Goal: Transaction & Acquisition: Book appointment/travel/reservation

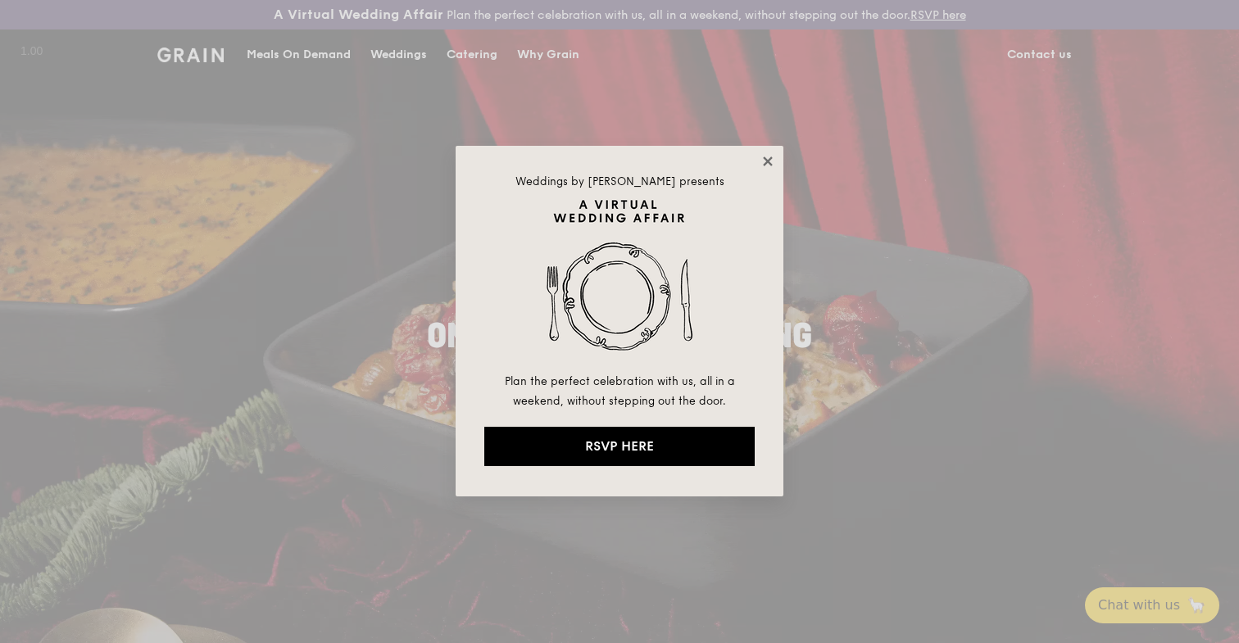
click at [770, 160] on icon at bounding box center [767, 161] width 15 height 15
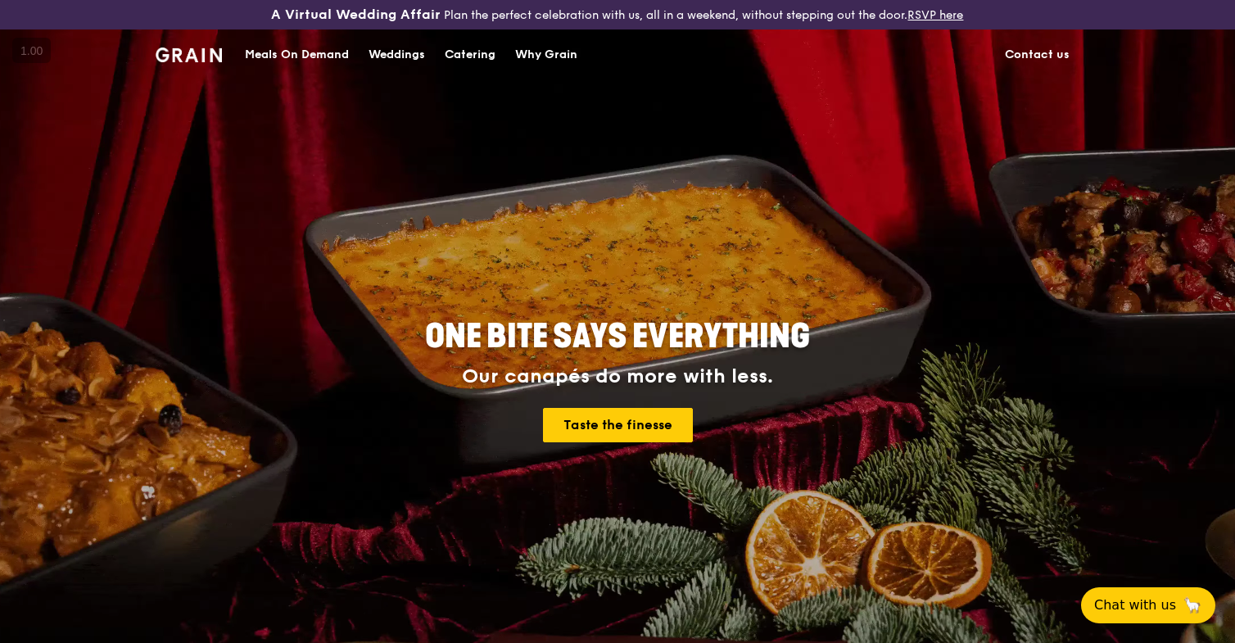
click at [700, 158] on div "ONE BITE SAYS EVERYTHING Our canapés do more with less. Taste the finesse" at bounding box center [617, 382] width 917 height 606
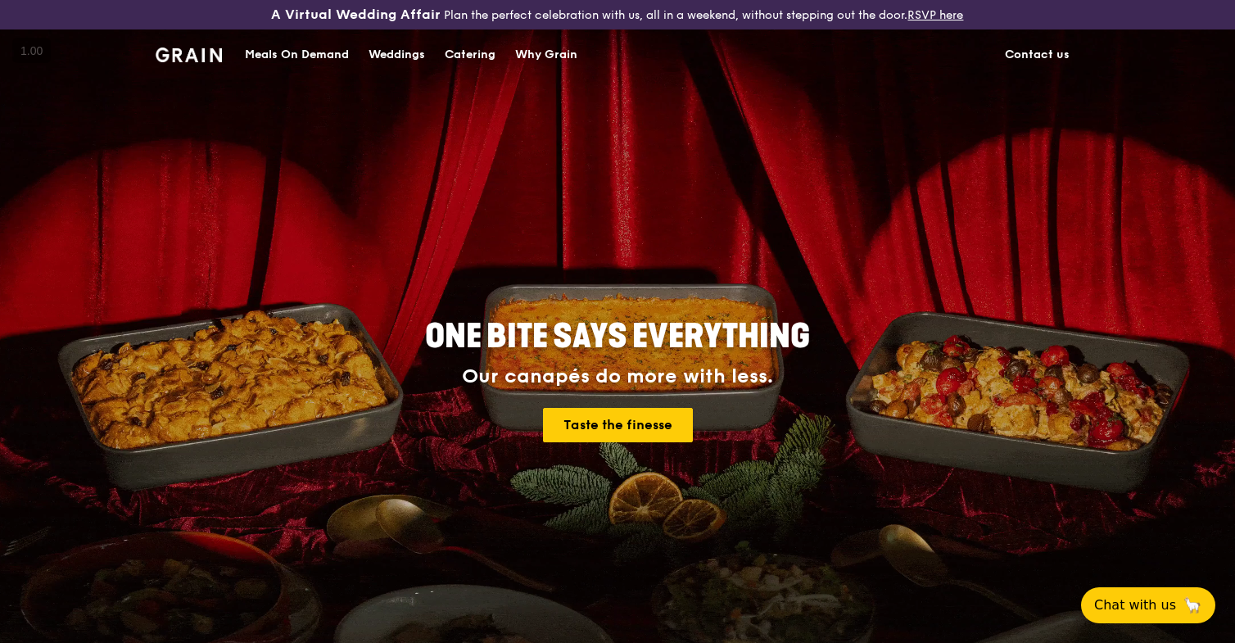
click at [480, 61] on div "Catering" at bounding box center [470, 54] width 51 height 49
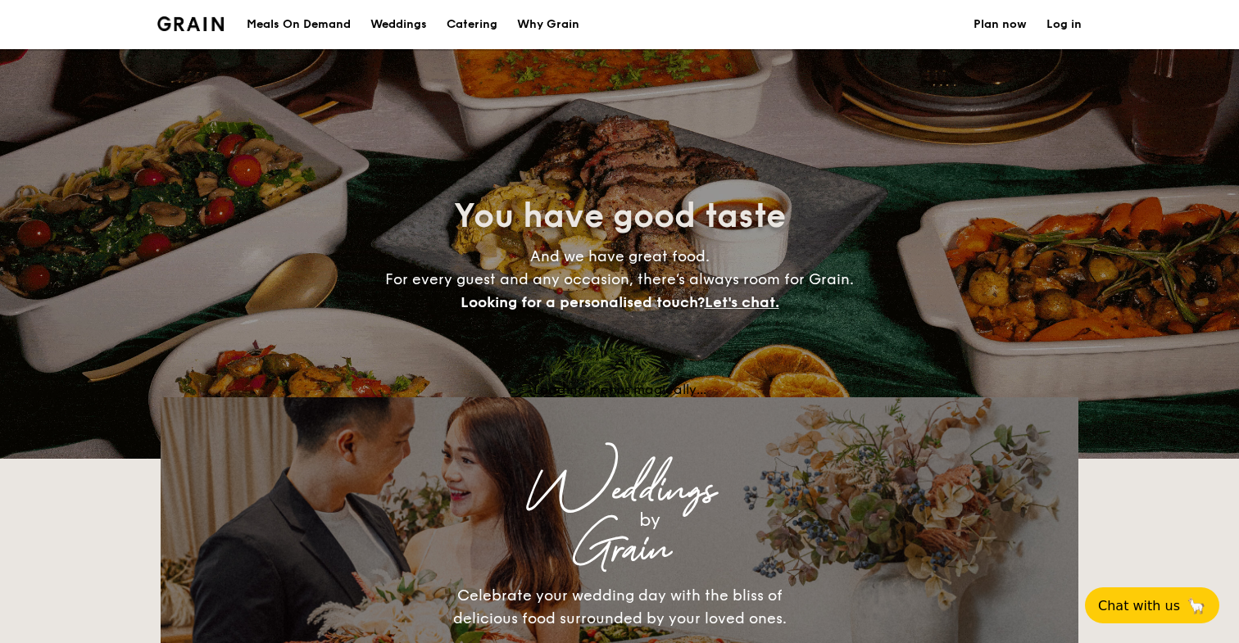
select select
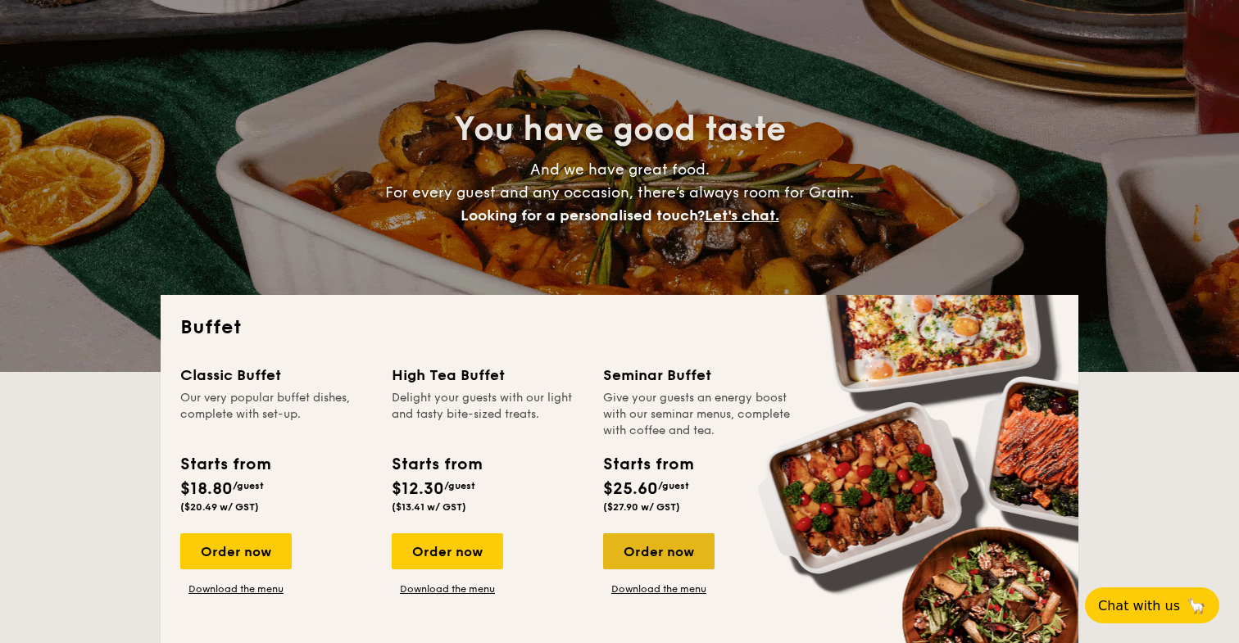
scroll to position [125, 0]
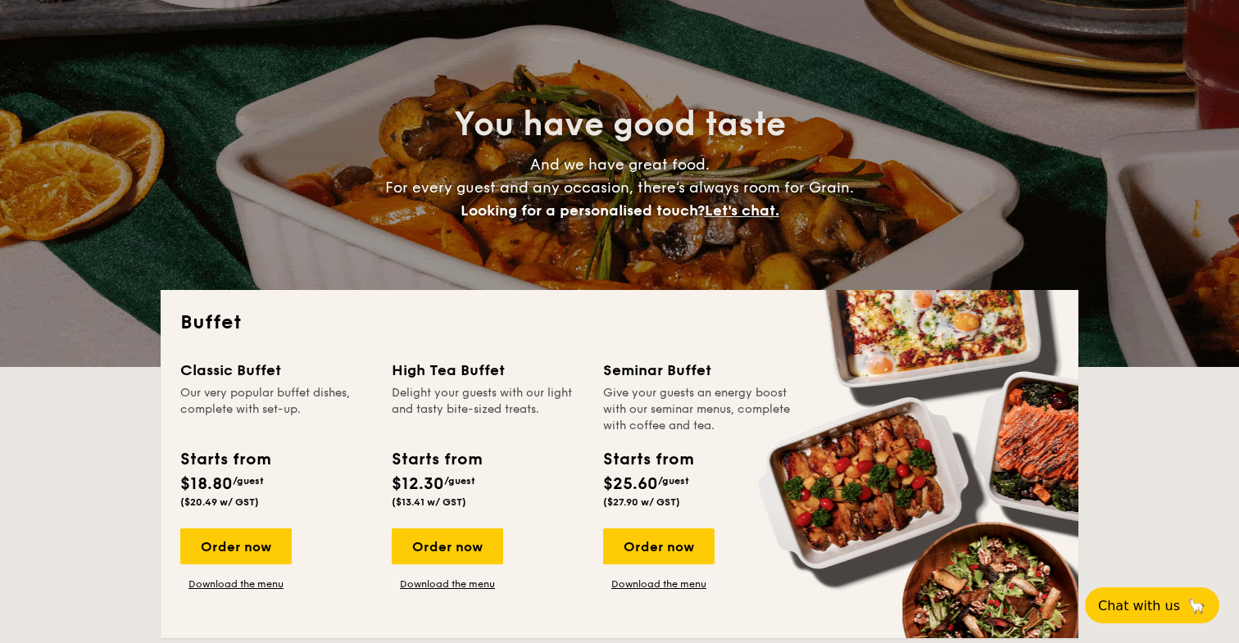
click at [673, 524] on div "Seminar Buffet Give your guests an energy boost with our seminar menus, complet…" at bounding box center [699, 475] width 192 height 232
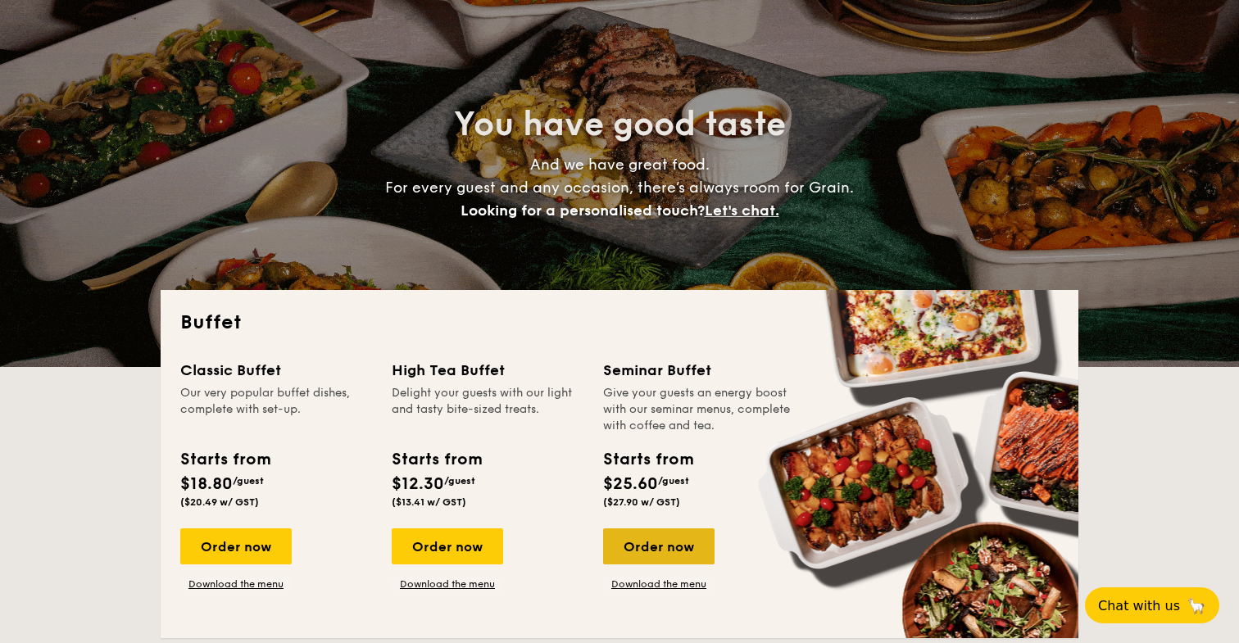
click at [673, 532] on div "Order now" at bounding box center [658, 546] width 111 height 36
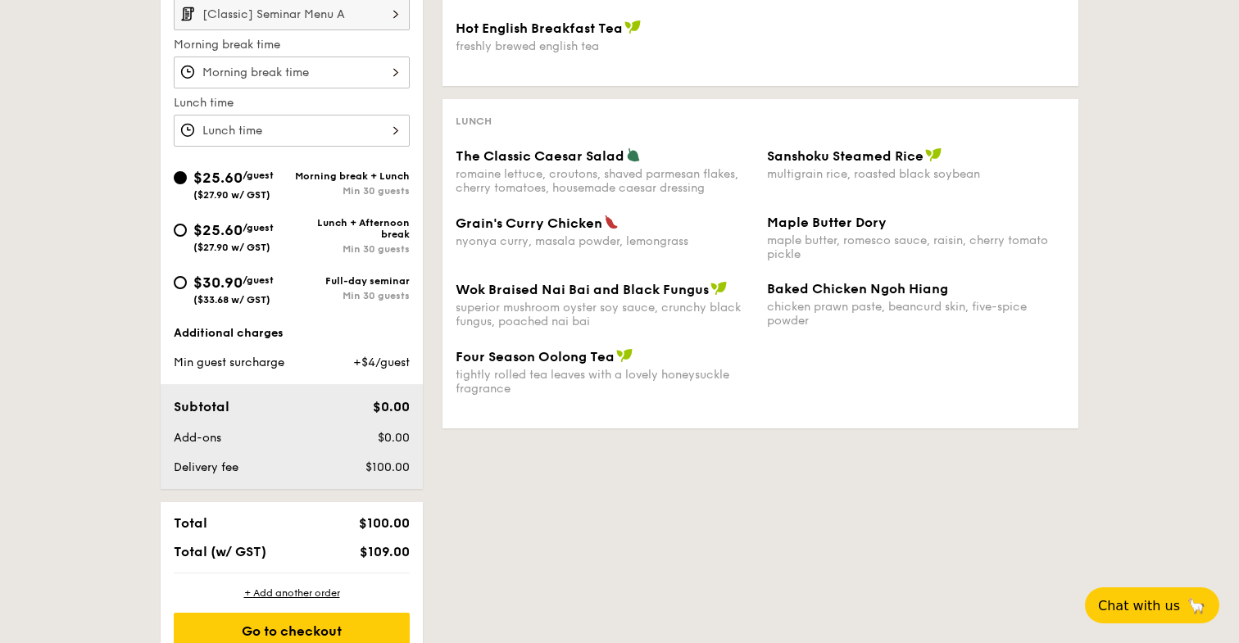
scroll to position [566, 0]
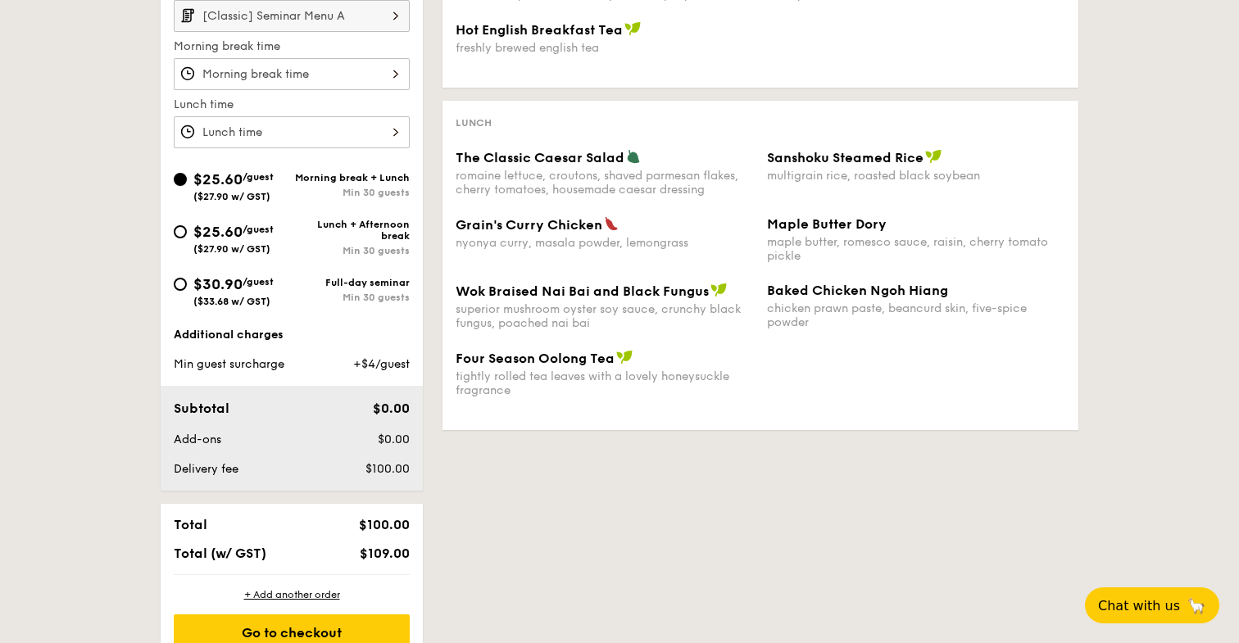
click at [214, 334] on div "Additional charges" at bounding box center [292, 335] width 236 height 16
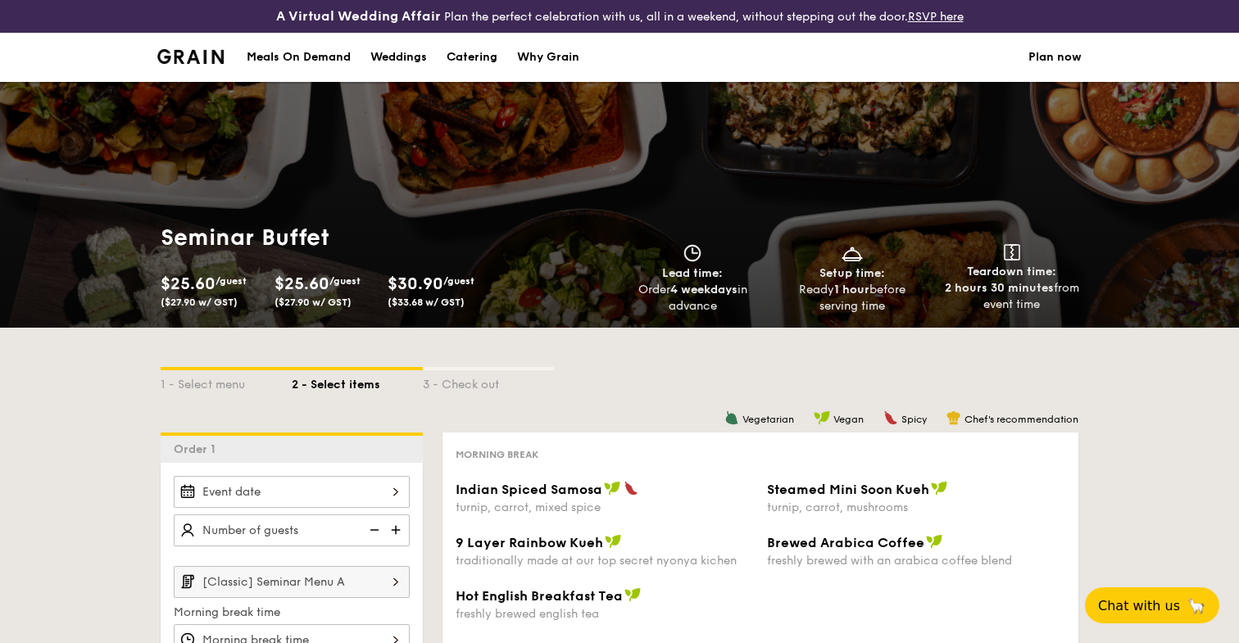
scroll to position [73, 0]
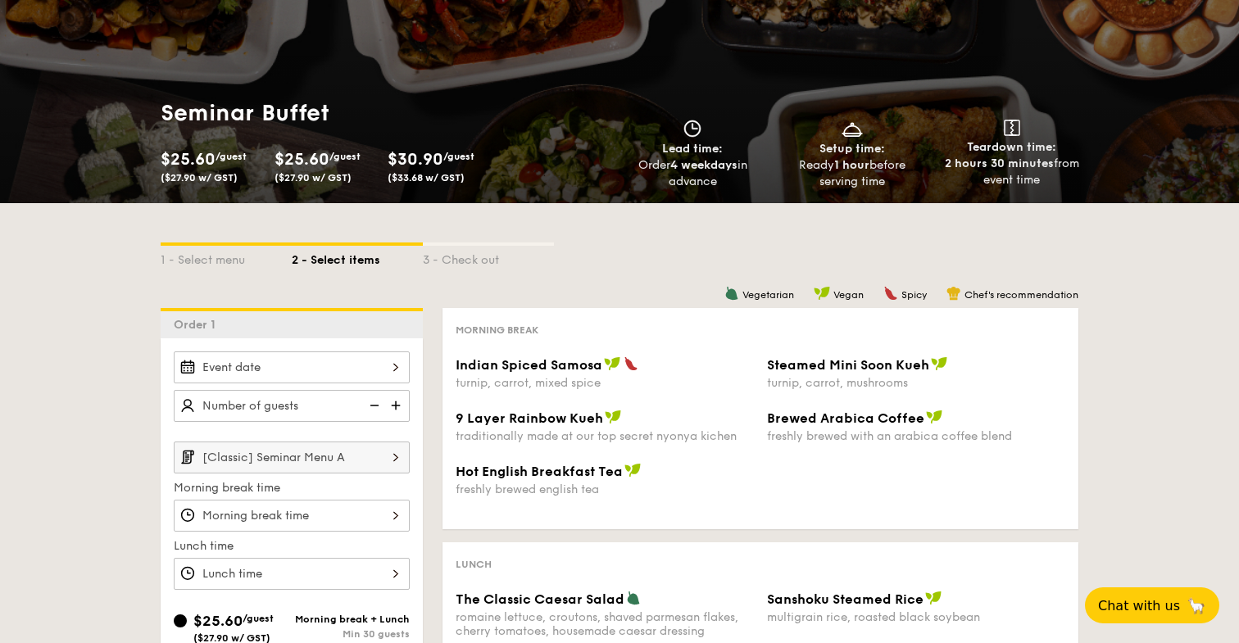
select select
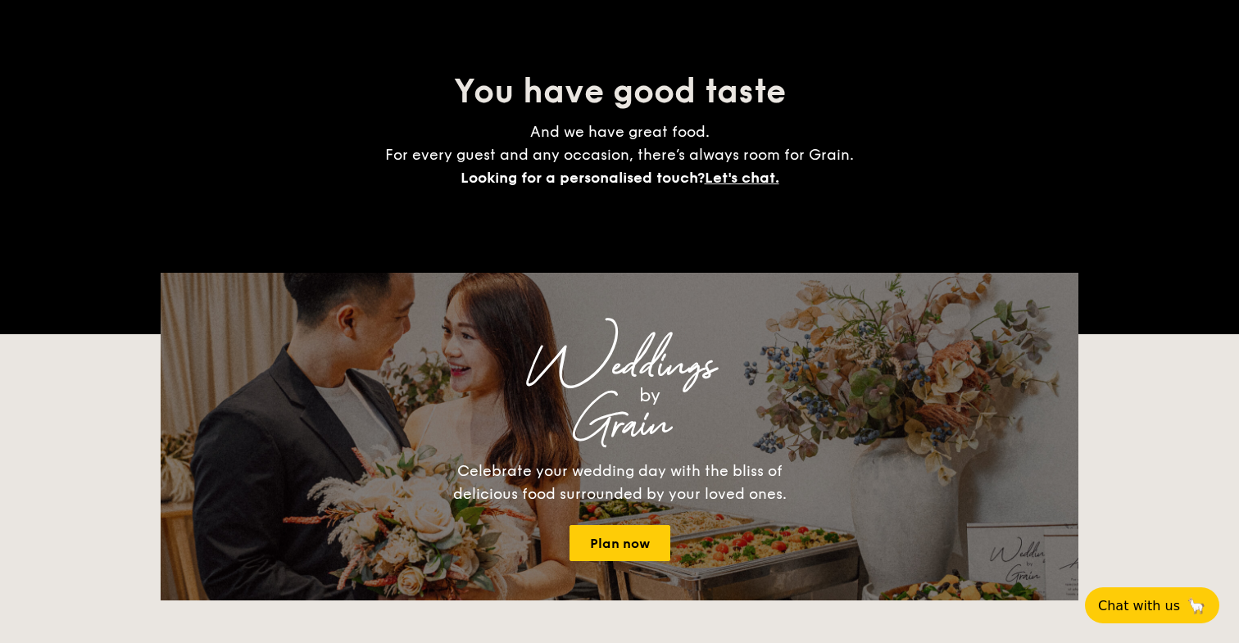
scroll to position [157, 0]
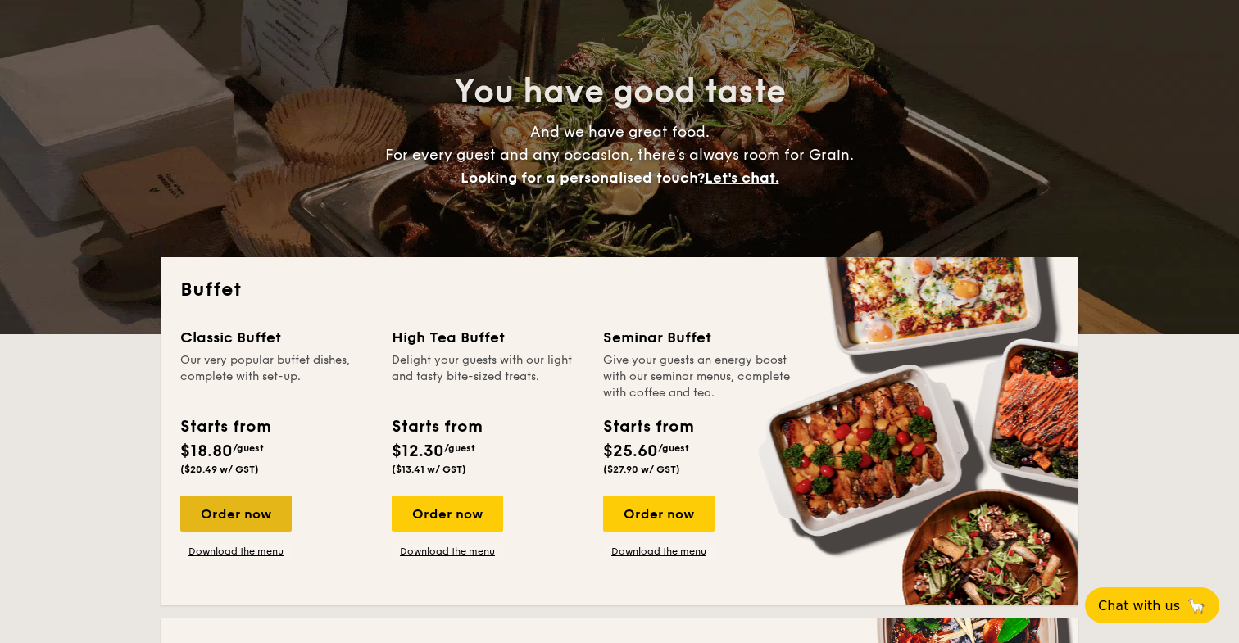
click at [254, 505] on div "Order now" at bounding box center [235, 514] width 111 height 36
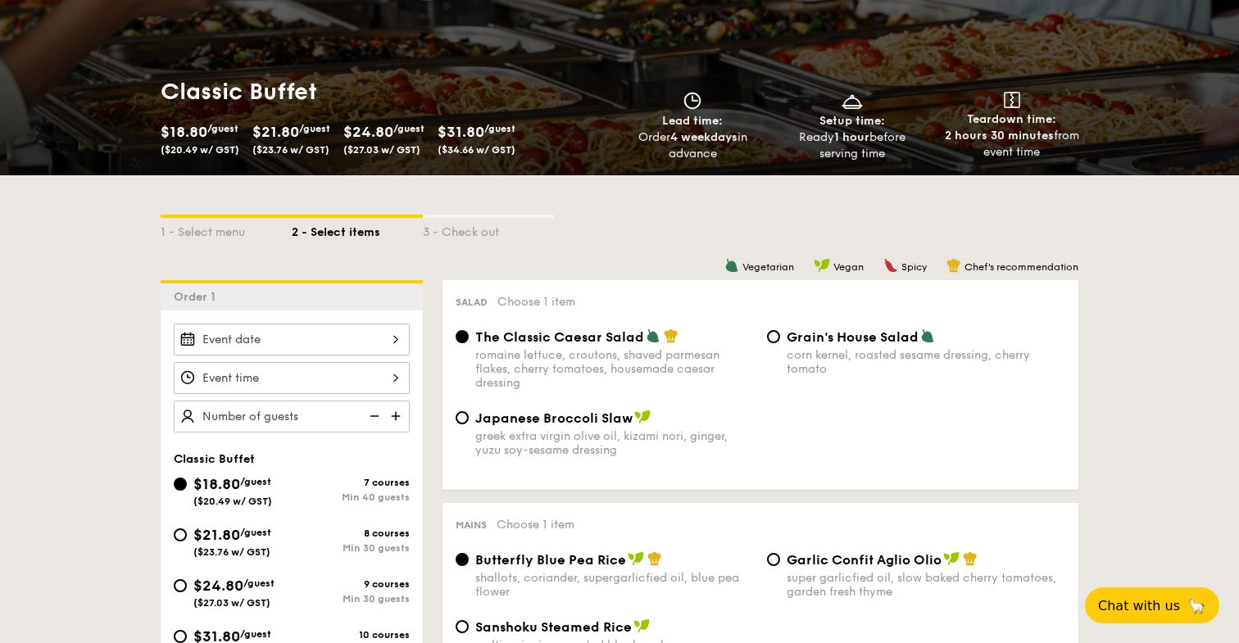
click at [643, 221] on div "1 - Select menu 2 - Select items 3 - Check out" at bounding box center [619, 228] width 917 height 26
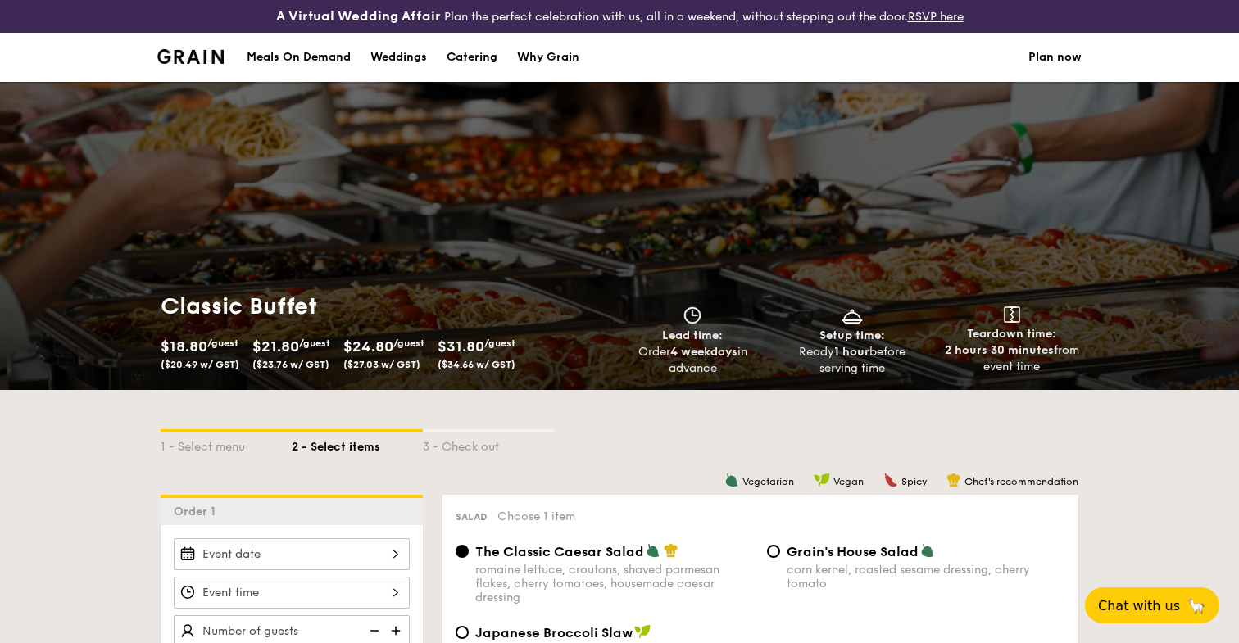
click at [1057, 57] on link "Plan now" at bounding box center [1054, 57] width 53 height 49
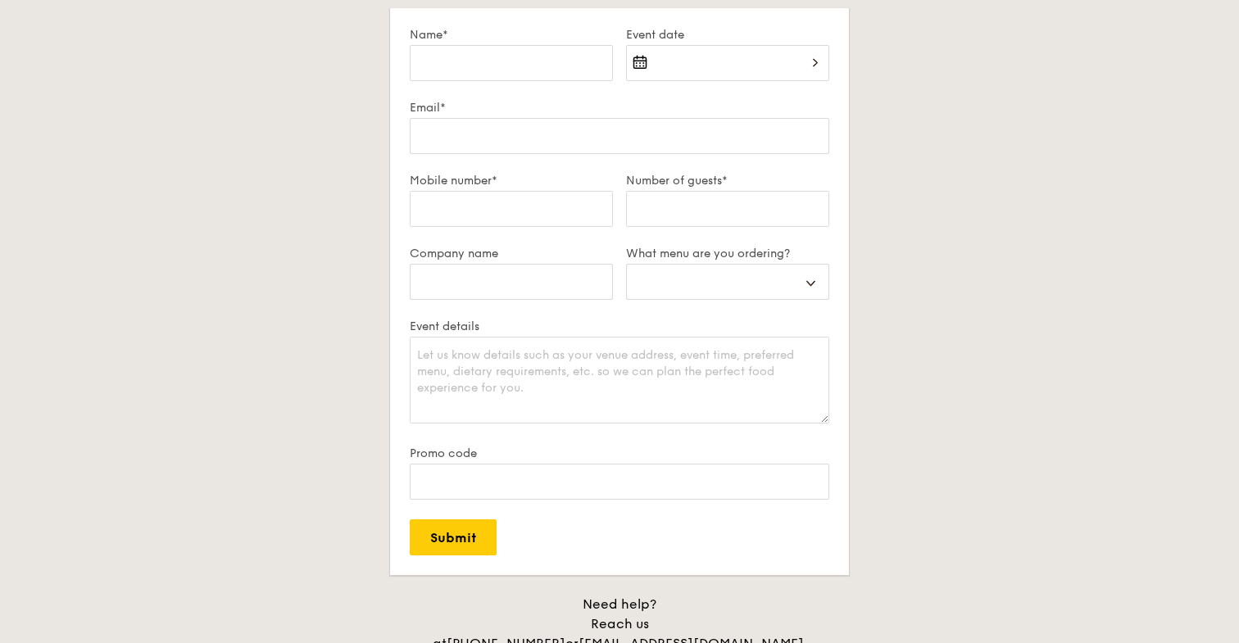
scroll to position [191, 0]
click at [813, 397] on textarea "Event details" at bounding box center [619, 377] width 419 height 87
select select
type textarea "j"
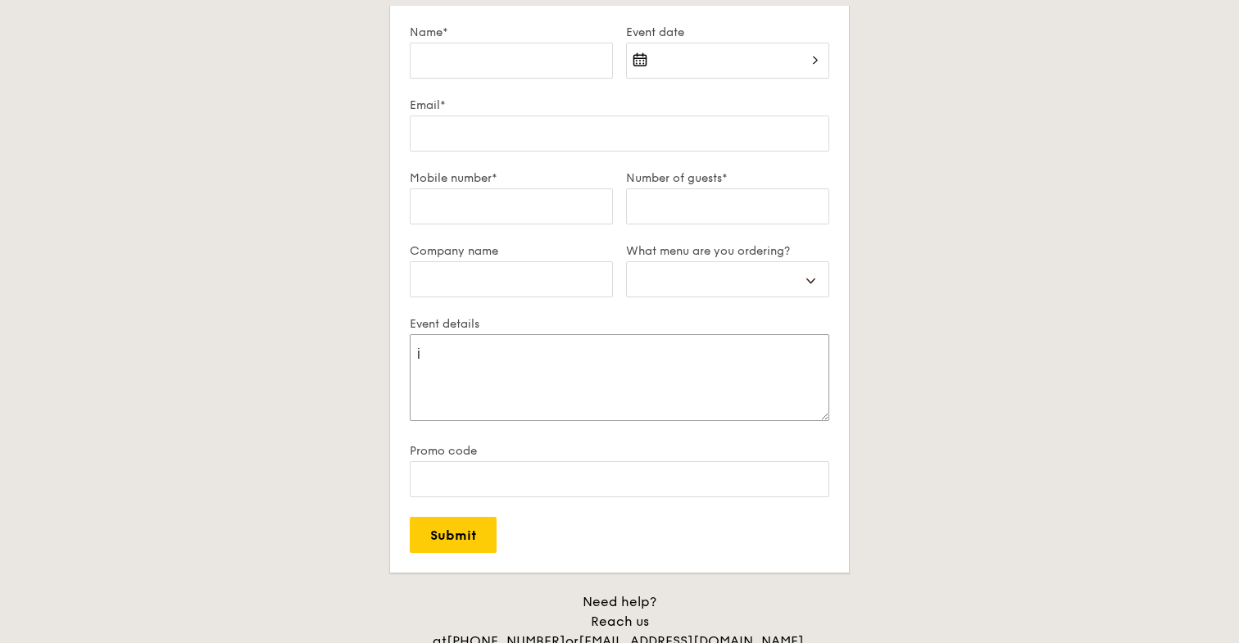
select select
type textarea "jj"
select select
type textarea "j"
select select
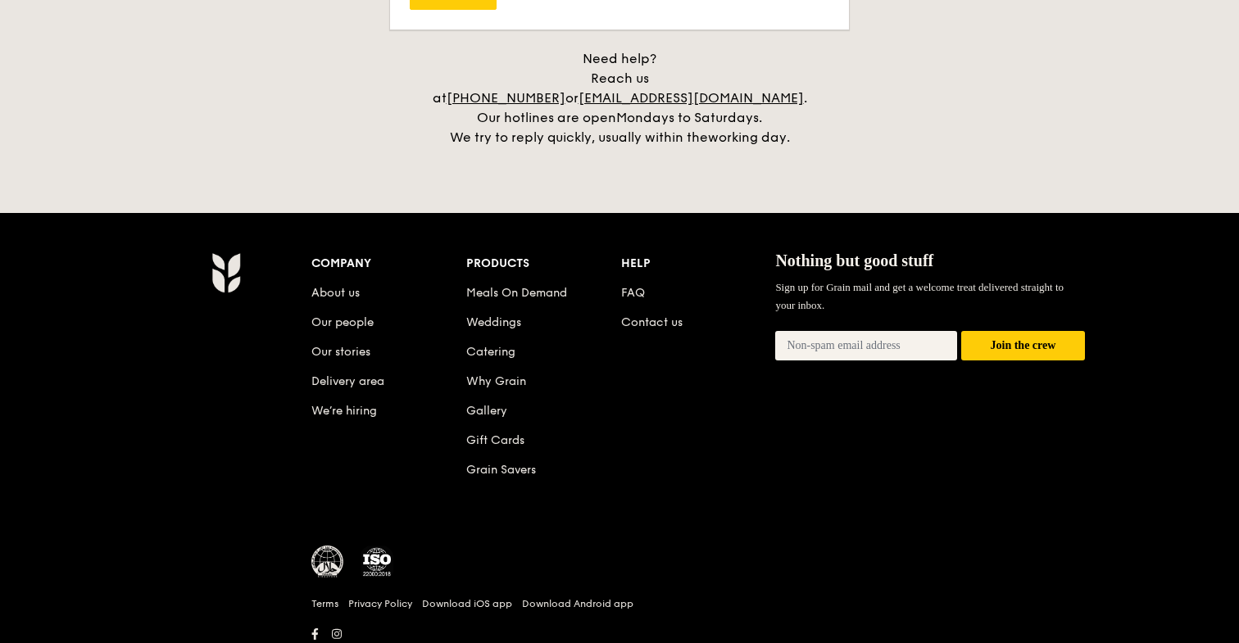
scroll to position [769, 0]
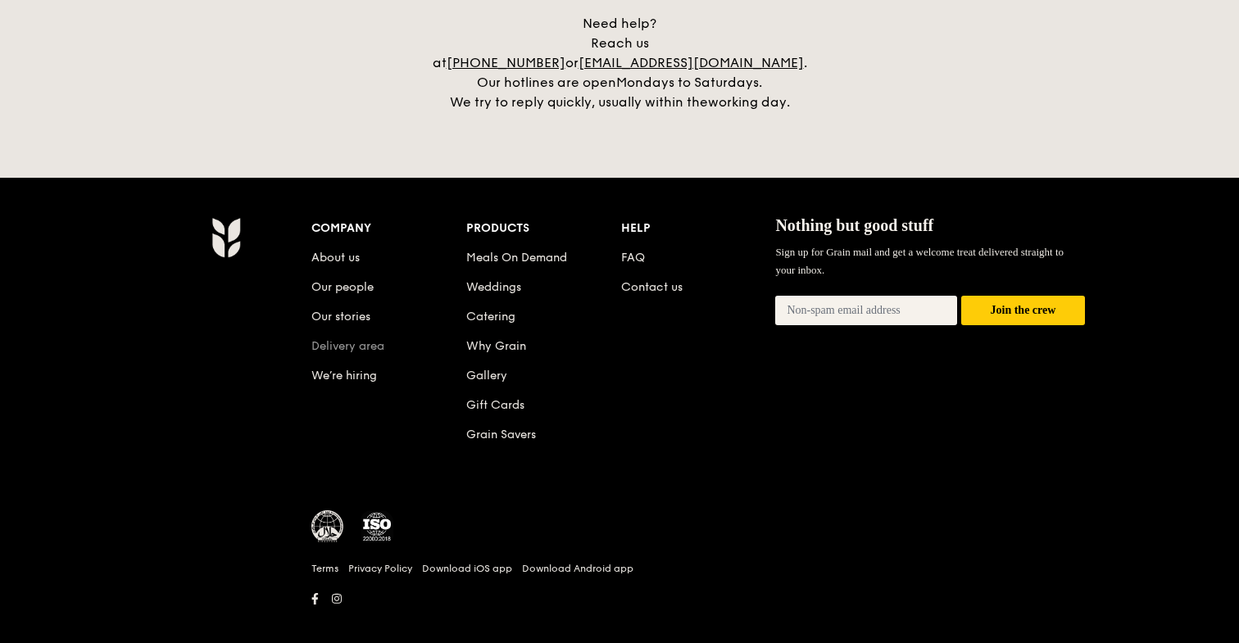
click at [368, 339] on link "Delivery area" at bounding box center [347, 346] width 73 height 14
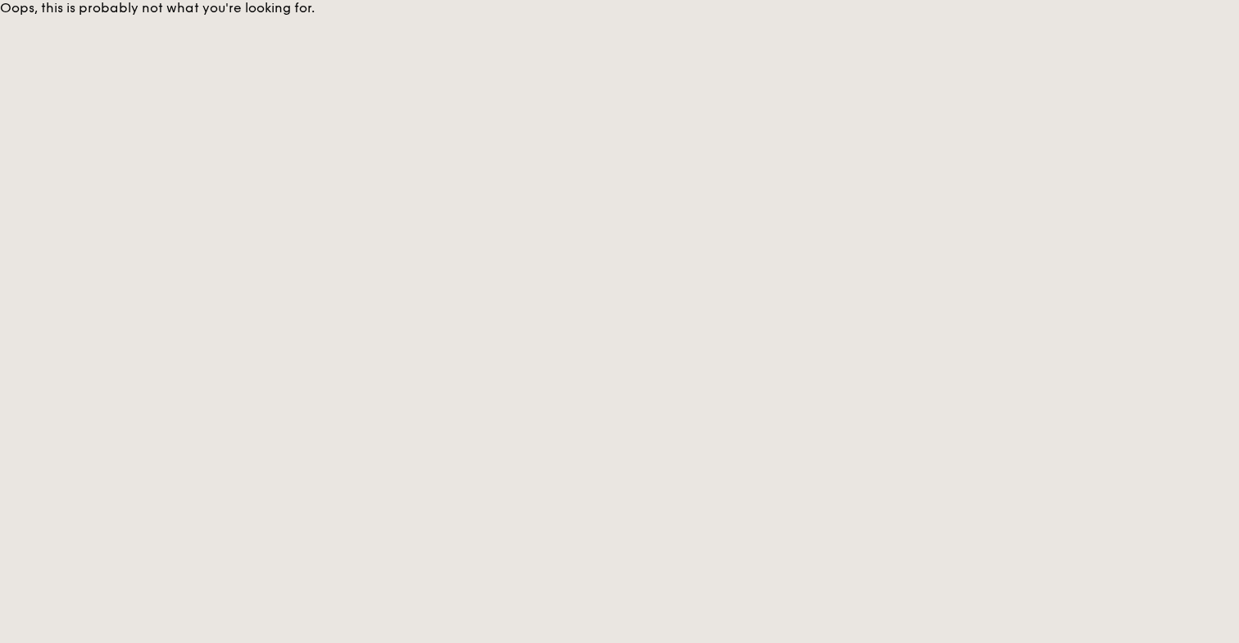
select select
